Goal: Register for event/course

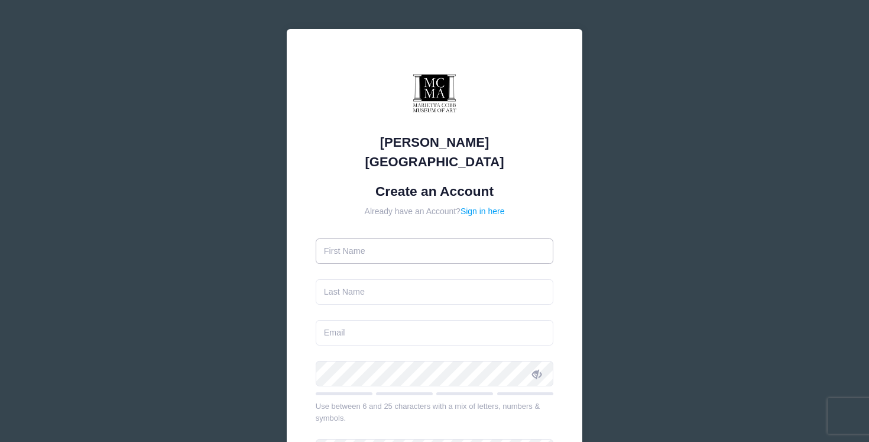
click at [362, 238] on input "text" at bounding box center [435, 250] width 238 height 25
type input "Cassie"
type input "Parlotto"
type input "[EMAIL_ADDRESS][DOMAIN_NAME]"
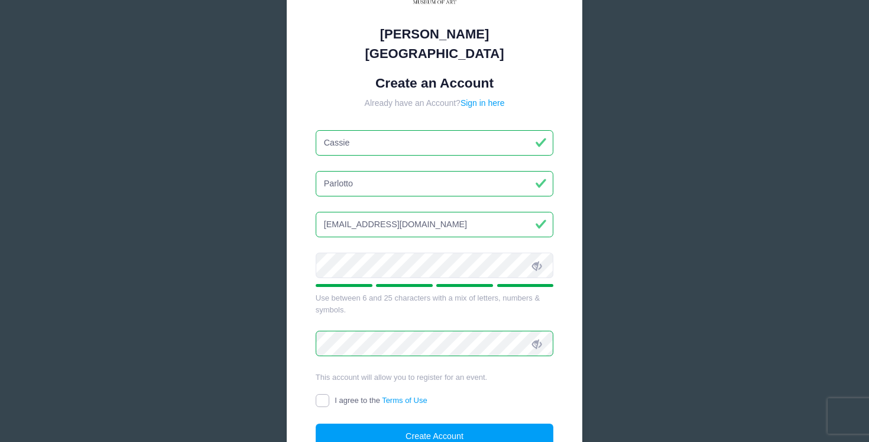
scroll to position [202, 0]
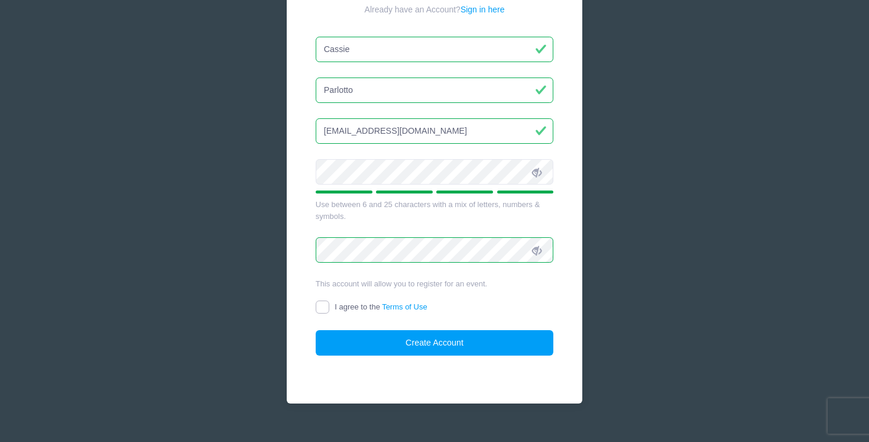
click at [322, 300] on input "I agree to the Terms of Use" at bounding box center [323, 307] width 14 height 14
checkbox input "true"
click at [409, 330] on button "Create Account" at bounding box center [435, 342] width 238 height 25
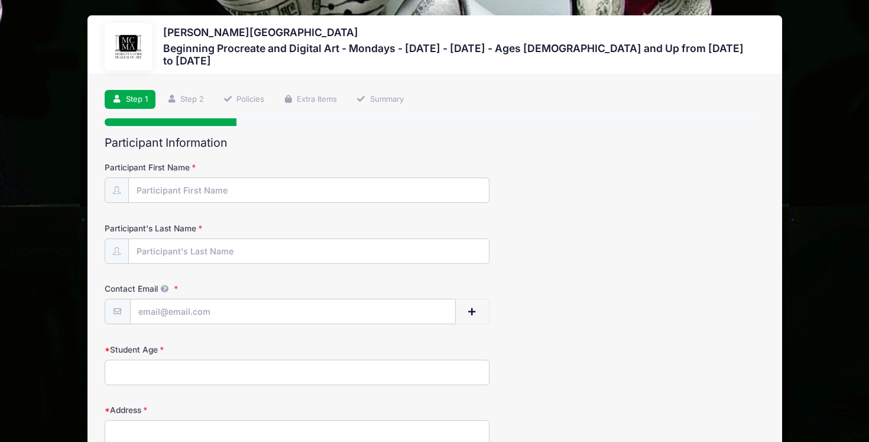
click at [562, 181] on div "Participant First Name" at bounding box center [435, 181] width 660 height 41
click at [317, 200] on input "Participant First Name" at bounding box center [309, 190] width 360 height 25
type input "Cassie"
type input "Parlotto"
type input "[EMAIL_ADDRESS][DOMAIN_NAME]"
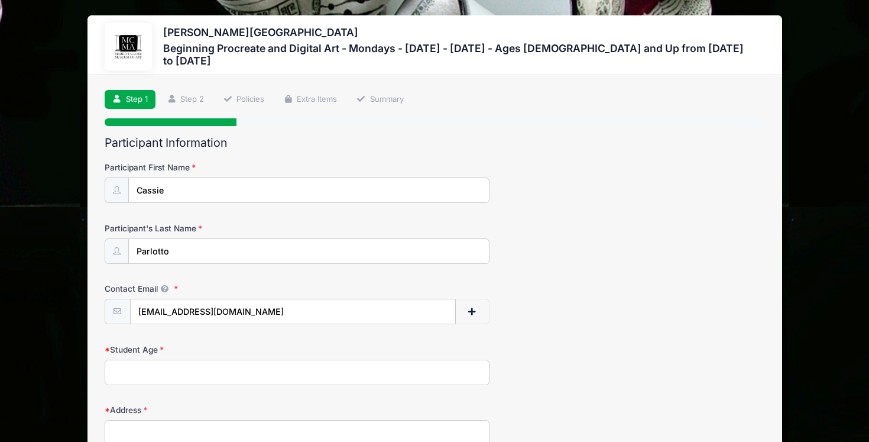
type input "[STREET_ADDRESS]"
type input "[PERSON_NAME][GEOGRAPHIC_DATA]"
select select "GA"
type input "30328"
type input "[PHONE_NUMBER]"
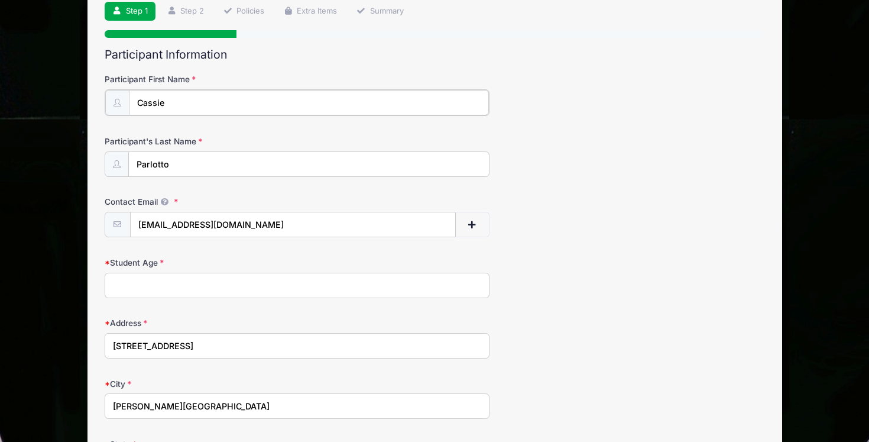
scroll to position [90, 0]
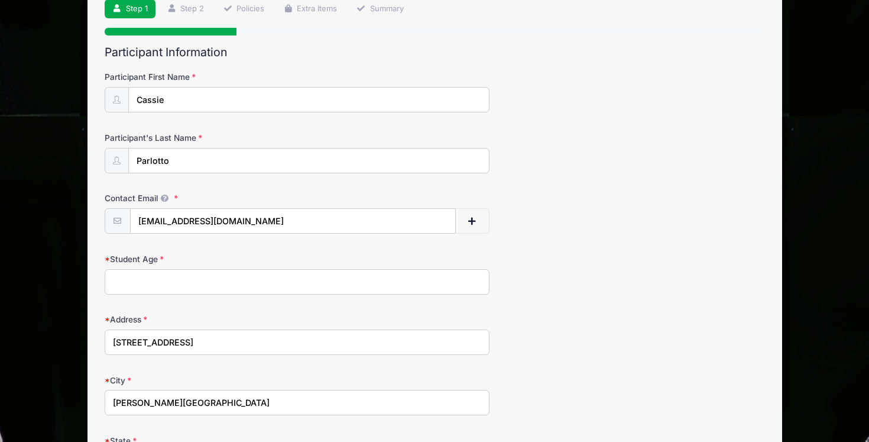
click at [293, 279] on input "Student Age" at bounding box center [297, 281] width 385 height 25
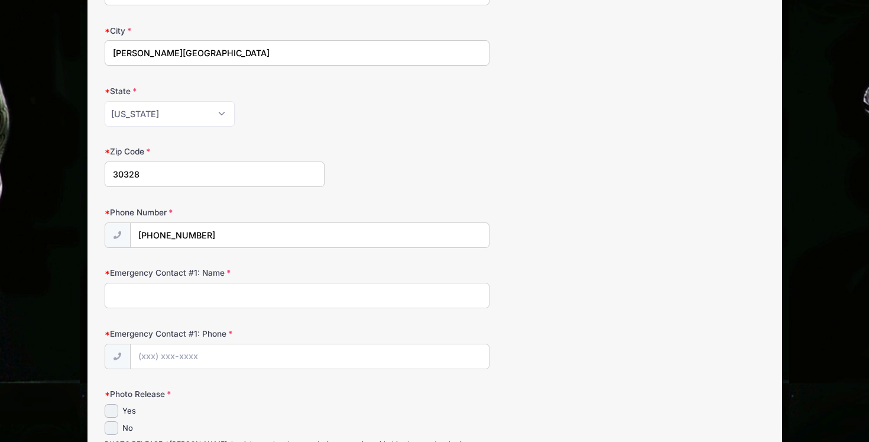
scroll to position [450, 0]
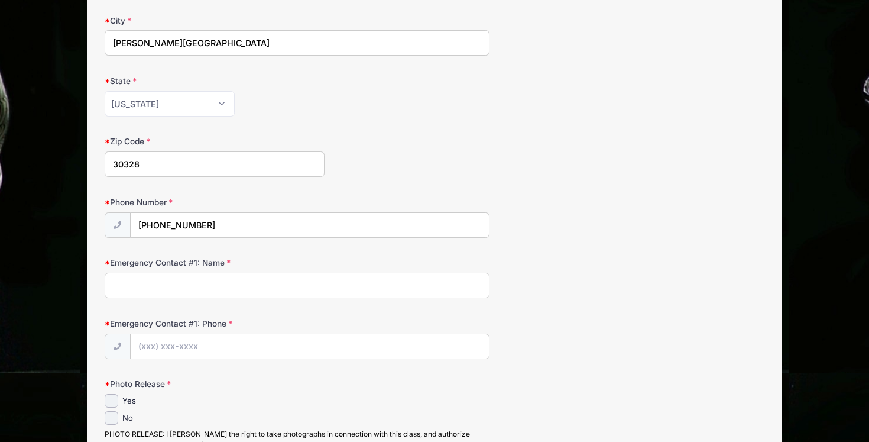
type input "41"
click at [256, 293] on input "Emergency Contact #1: Name" at bounding box center [297, 284] width 385 height 25
type input "[PERSON_NAME]"
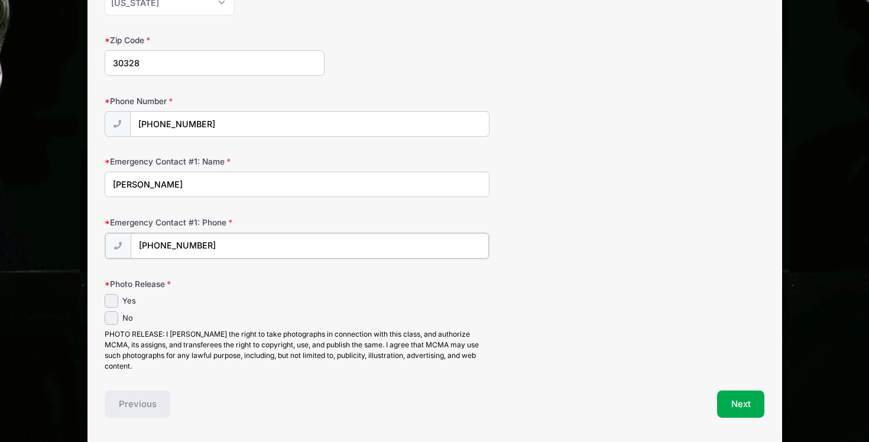
scroll to position [557, 0]
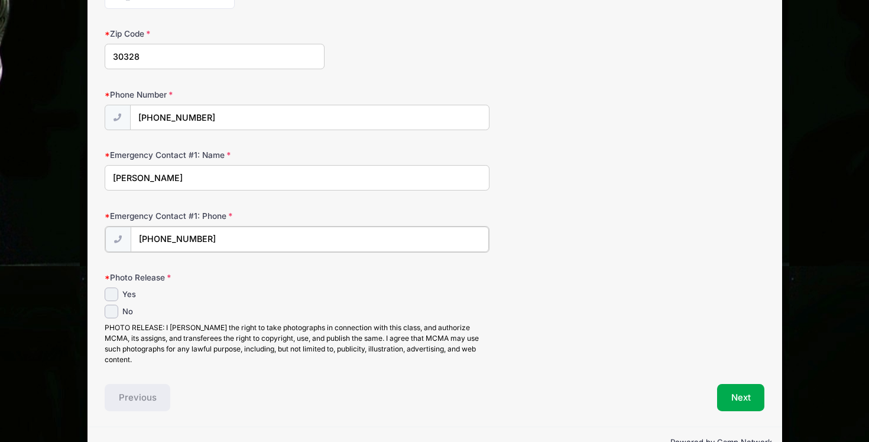
type input "[PHONE_NUMBER]"
click at [110, 291] on input "Yes" at bounding box center [112, 293] width 14 height 14
checkbox input "true"
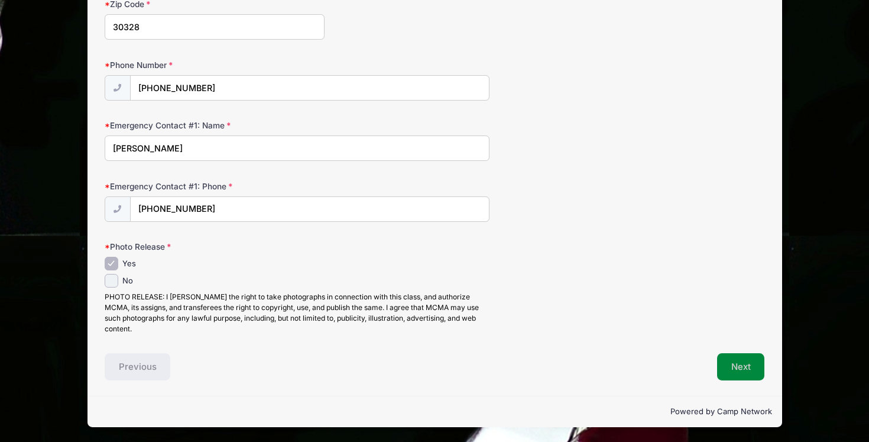
click at [747, 372] on button "Next" at bounding box center [741, 366] width 48 height 27
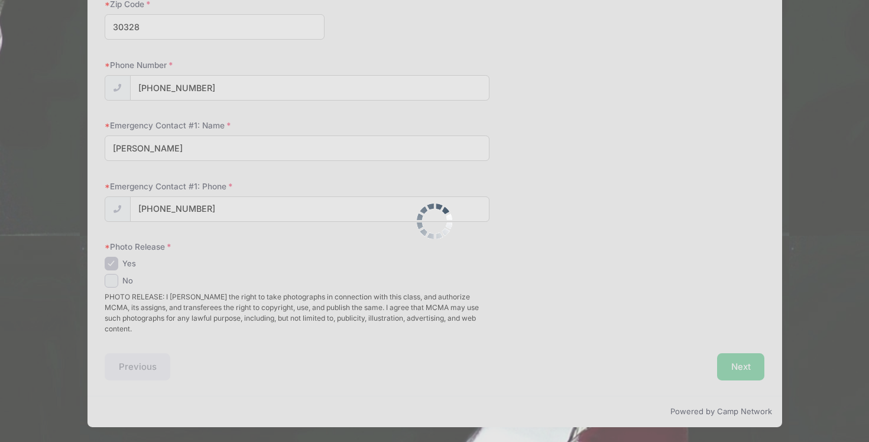
scroll to position [0, 0]
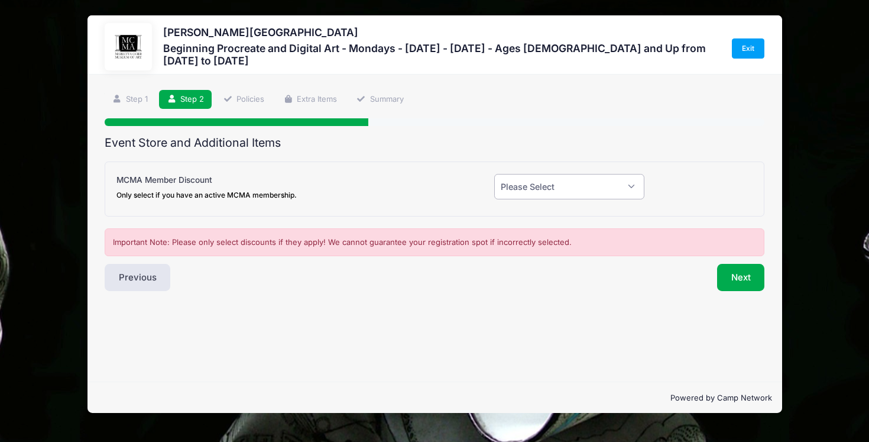
click at [612, 180] on select "Please Select Yes (-$20.00) No" at bounding box center [569, 186] width 150 height 25
select select "0"
click at [744, 277] on button "Next" at bounding box center [741, 277] width 48 height 27
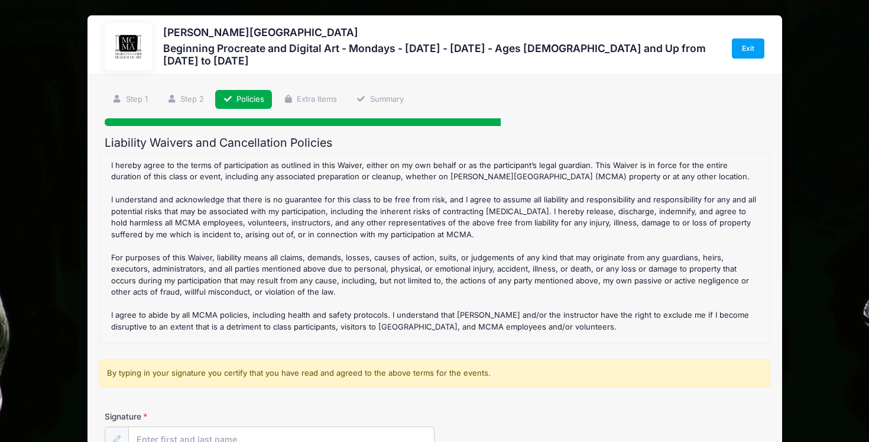
scroll to position [122, 0]
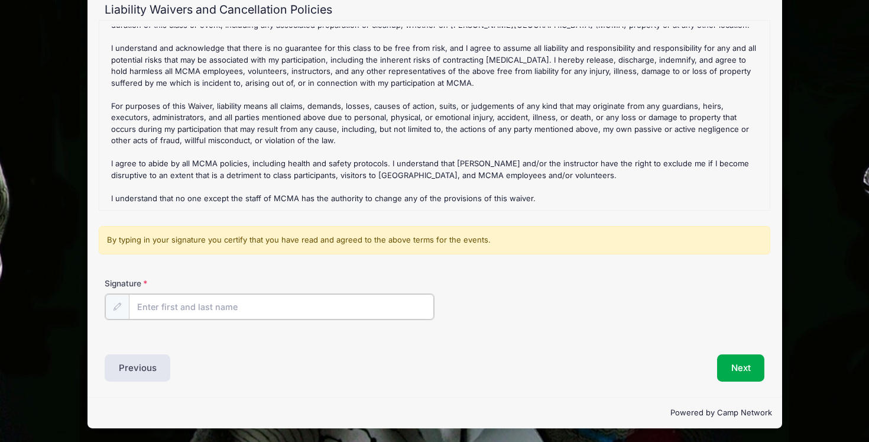
click at [206, 304] on input "Signature" at bounding box center [281, 306] width 305 height 25
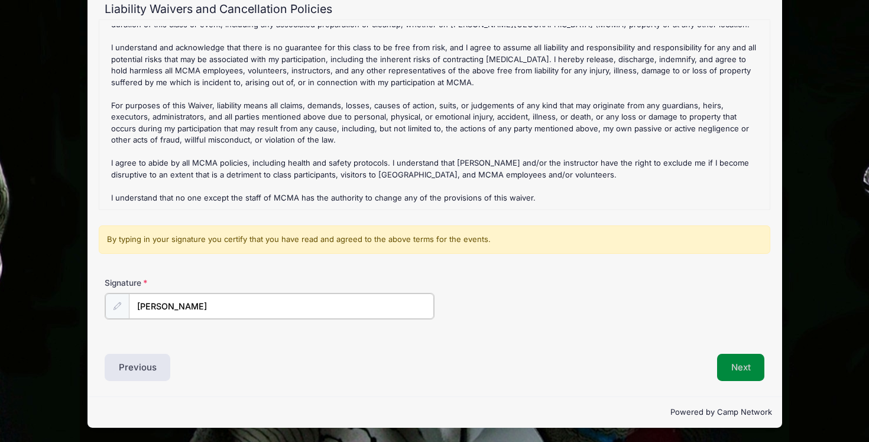
type input "[PERSON_NAME]"
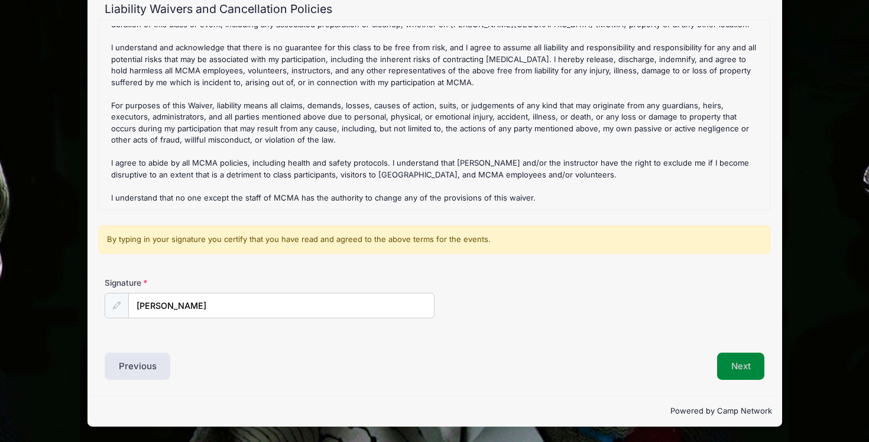
scroll to position [133, 0]
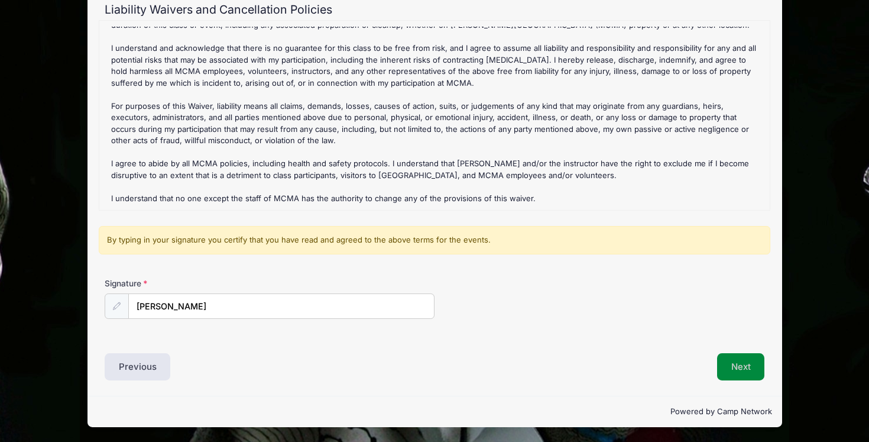
click at [735, 359] on button "Next" at bounding box center [741, 366] width 48 height 27
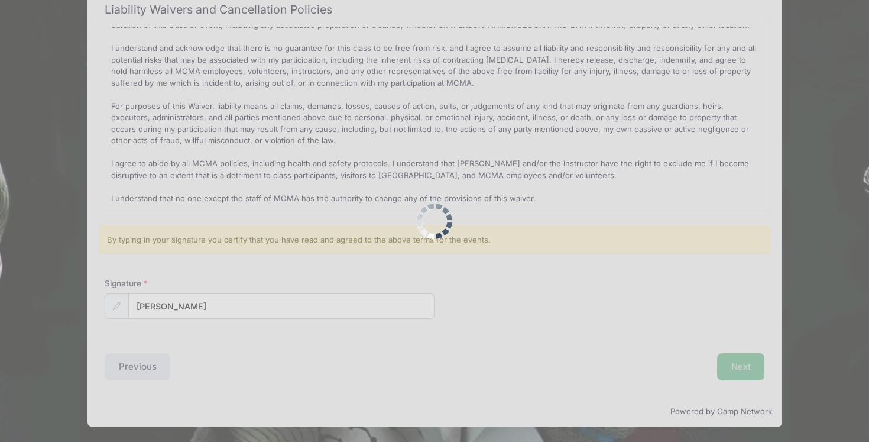
scroll to position [0, 0]
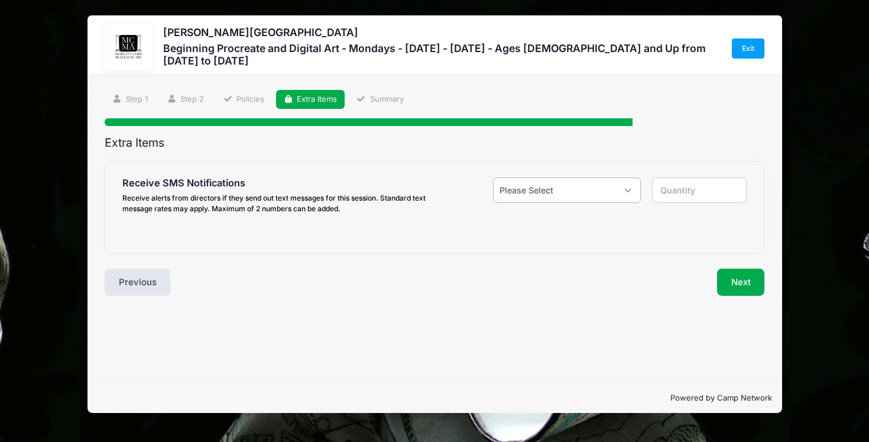
click at [618, 193] on select "Please Select Yes ($0.00) No" at bounding box center [566, 189] width 147 height 25
select select "0"
type input "0"
click at [745, 280] on button "Next" at bounding box center [741, 281] width 48 height 27
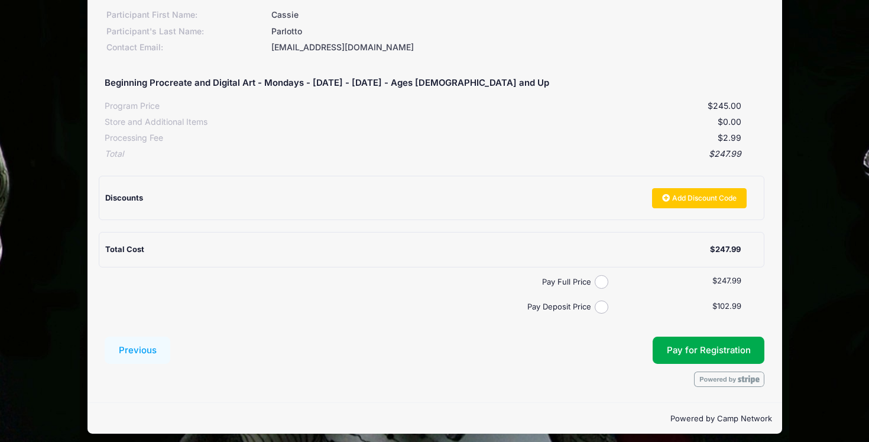
scroll to position [176, 0]
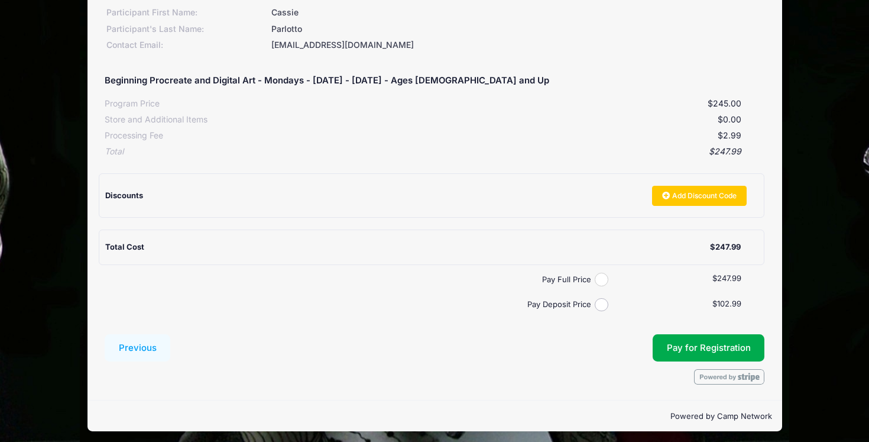
click at [601, 277] on input "Pay Full Price" at bounding box center [602, 279] width 14 height 14
radio input "true"
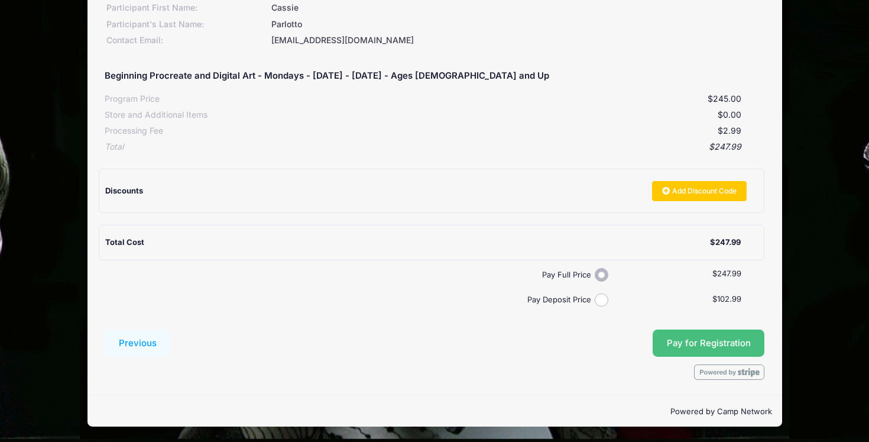
click at [684, 343] on span "Pay for Registration" at bounding box center [709, 342] width 84 height 11
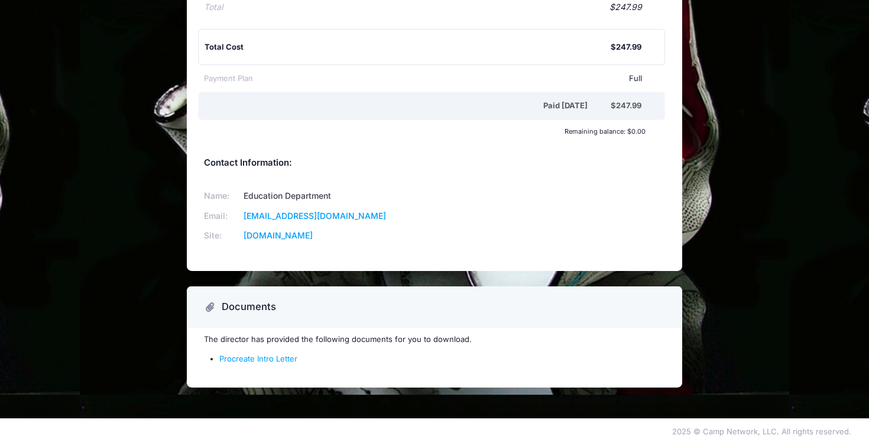
scroll to position [249, 0]
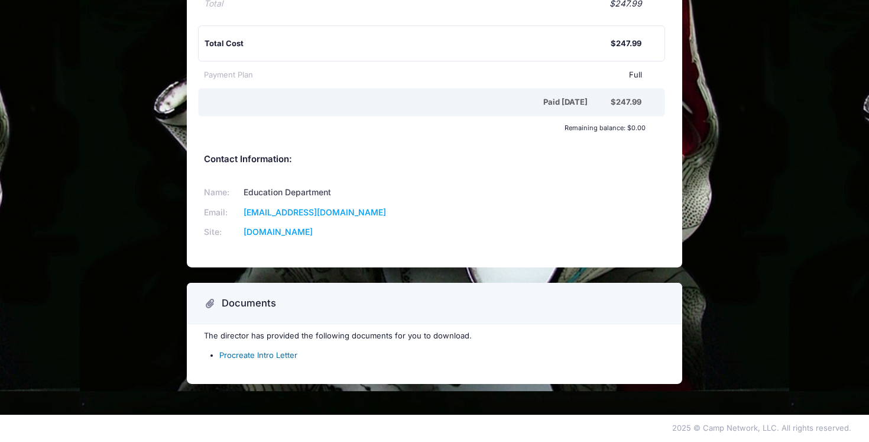
click at [277, 353] on link "Procreate Intro Letter" at bounding box center [258, 354] width 78 height 9
